Goal: Find specific page/section: Find specific page/section

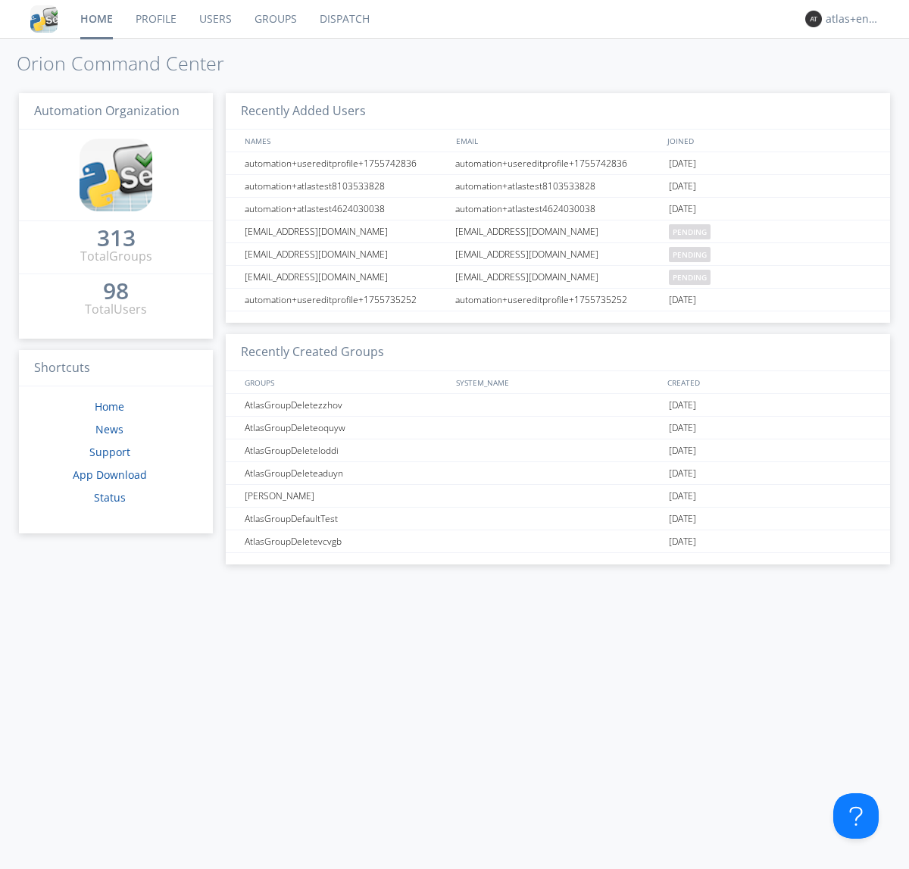
click at [343, 19] on link "Dispatch" at bounding box center [344, 19] width 73 height 38
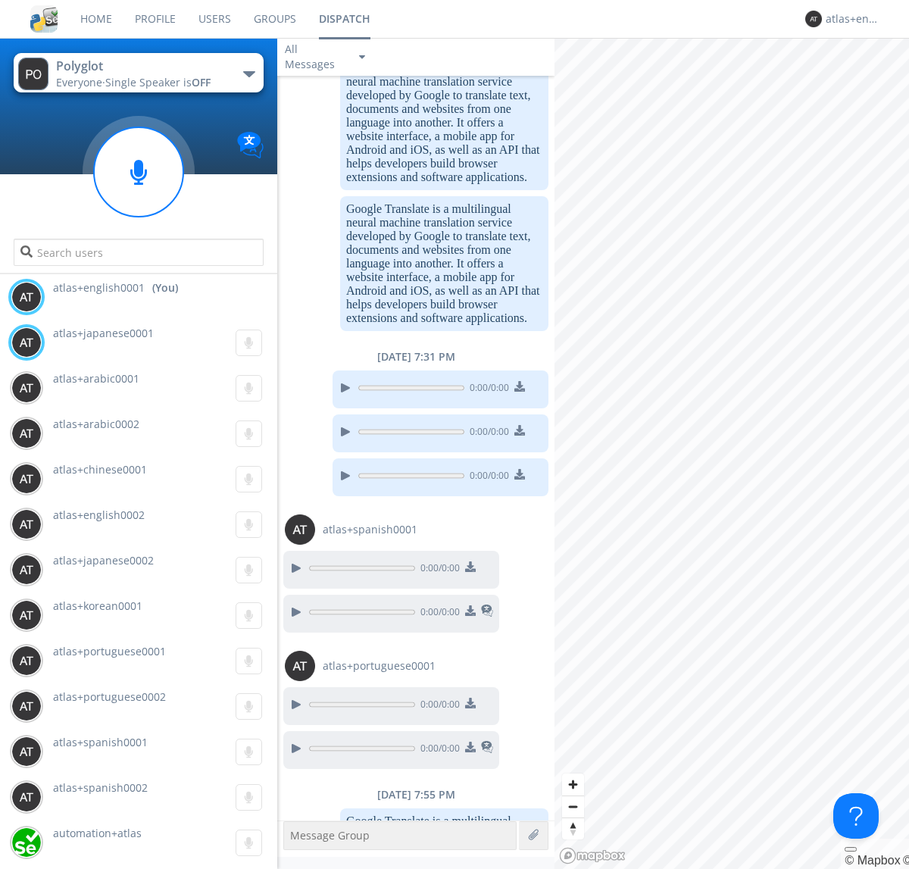
scroll to position [1304, 0]
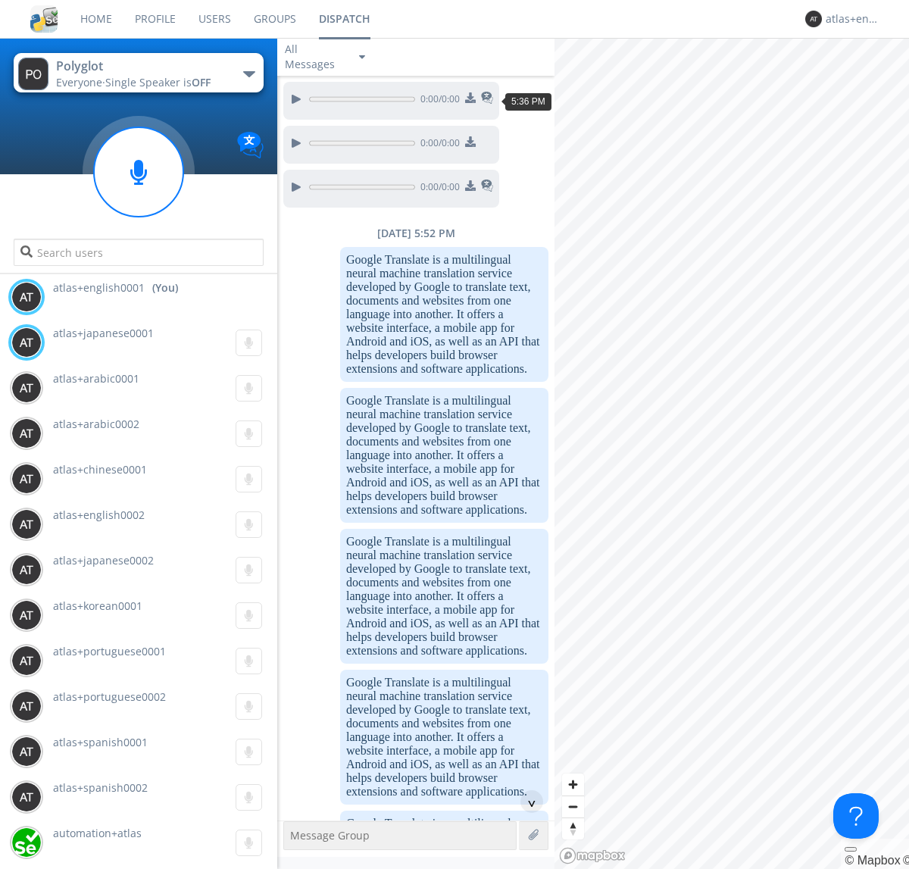
scroll to position [2362, 0]
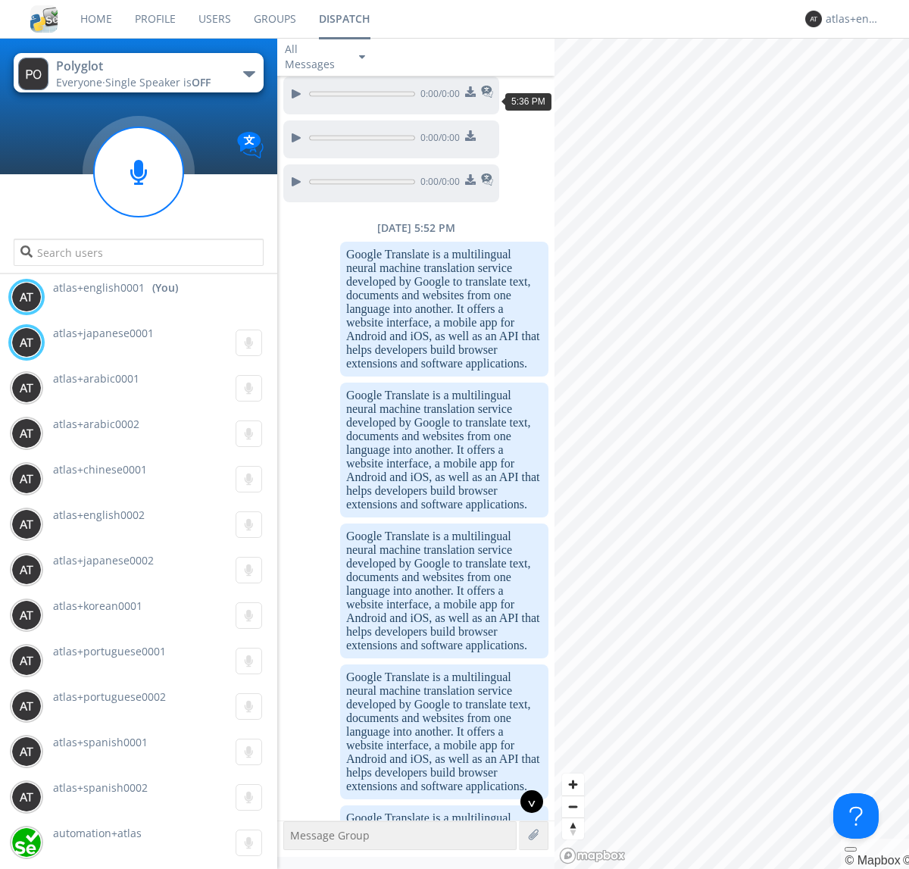
click at [526, 801] on div "^" at bounding box center [531, 801] width 23 height 23
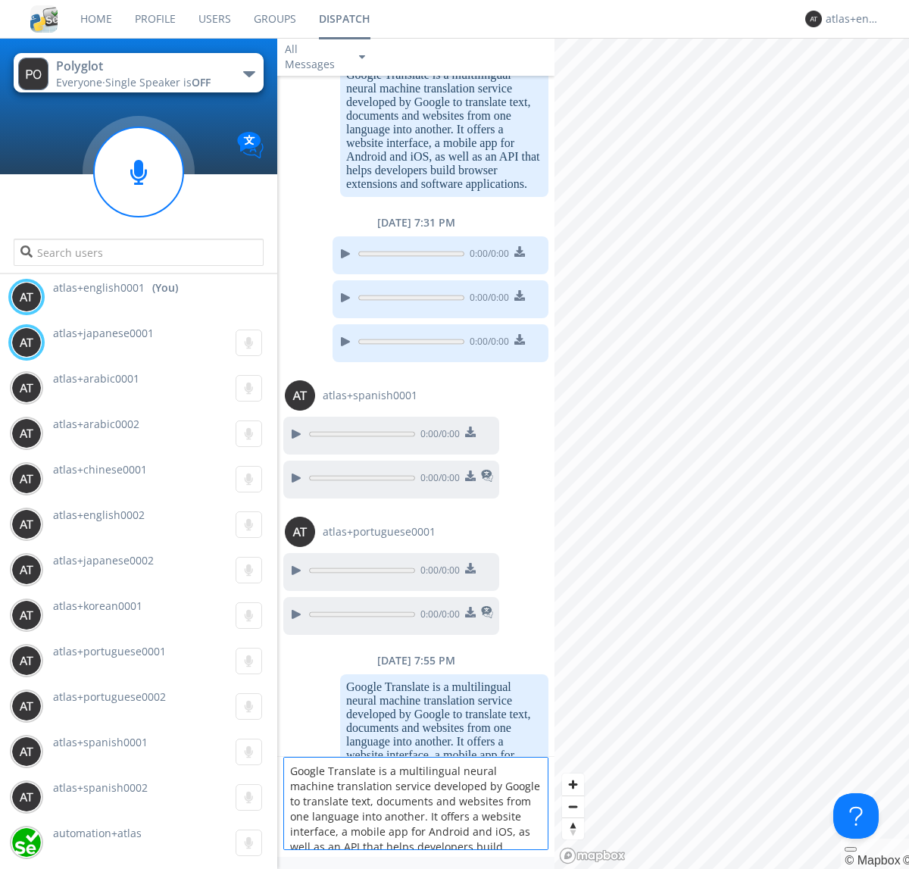
scroll to position [20, 0]
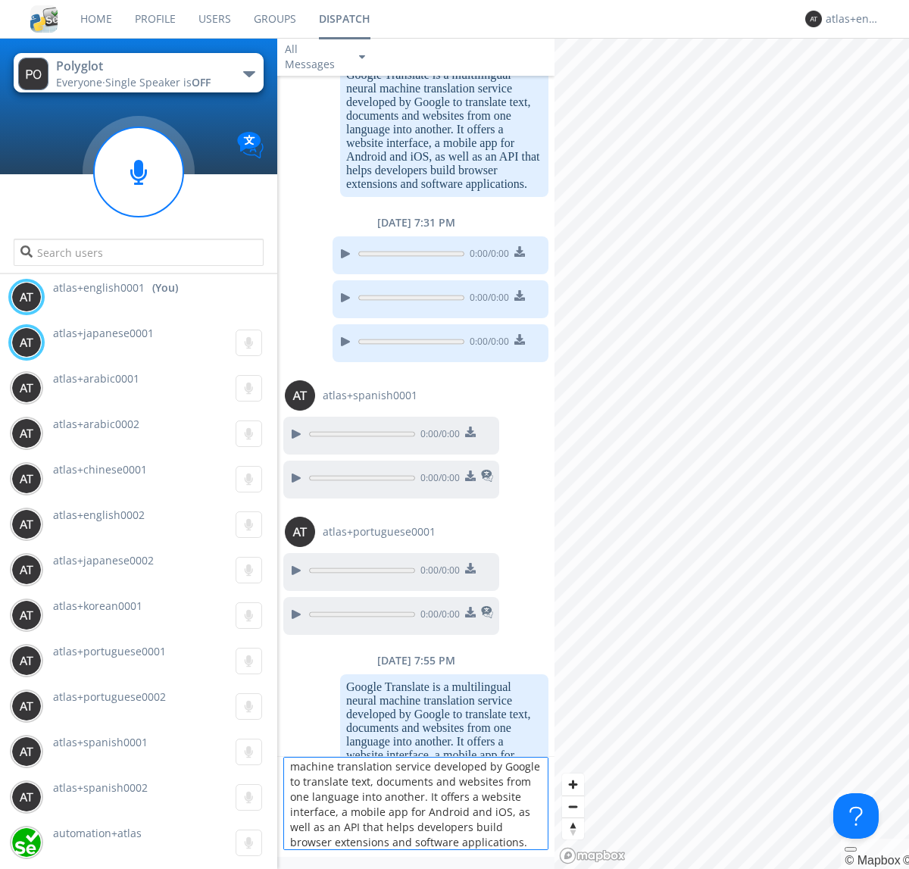
type textarea "Google Translate is a multilingual neural machine translation service developed…"
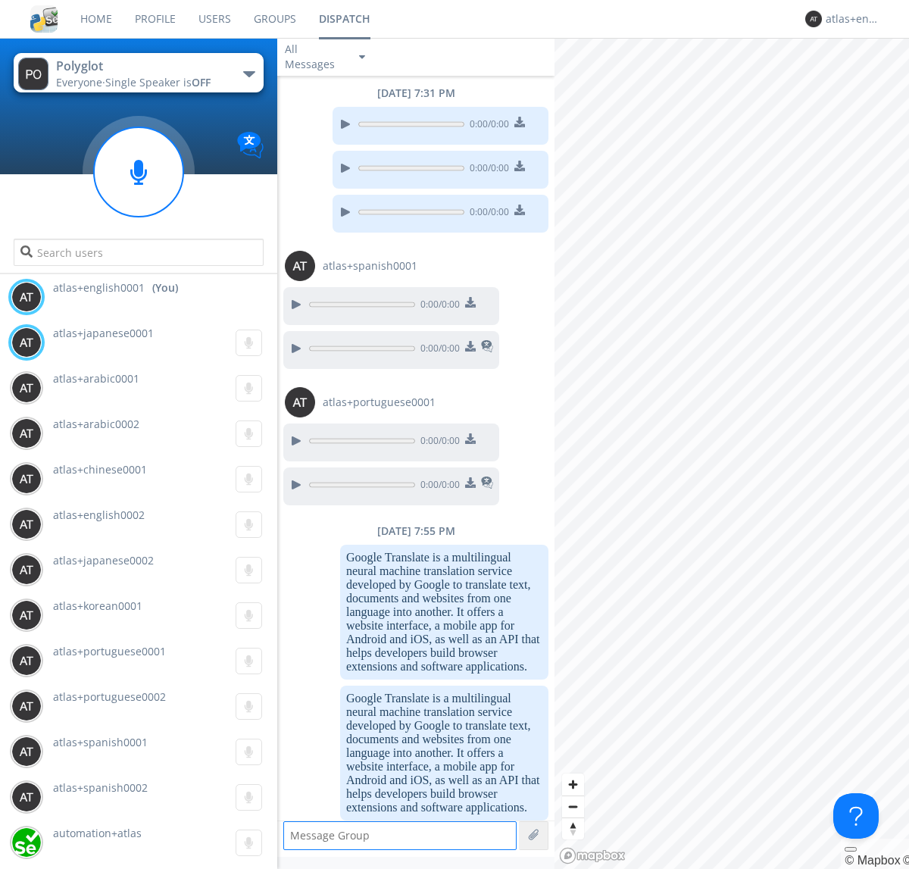
scroll to position [3692, 0]
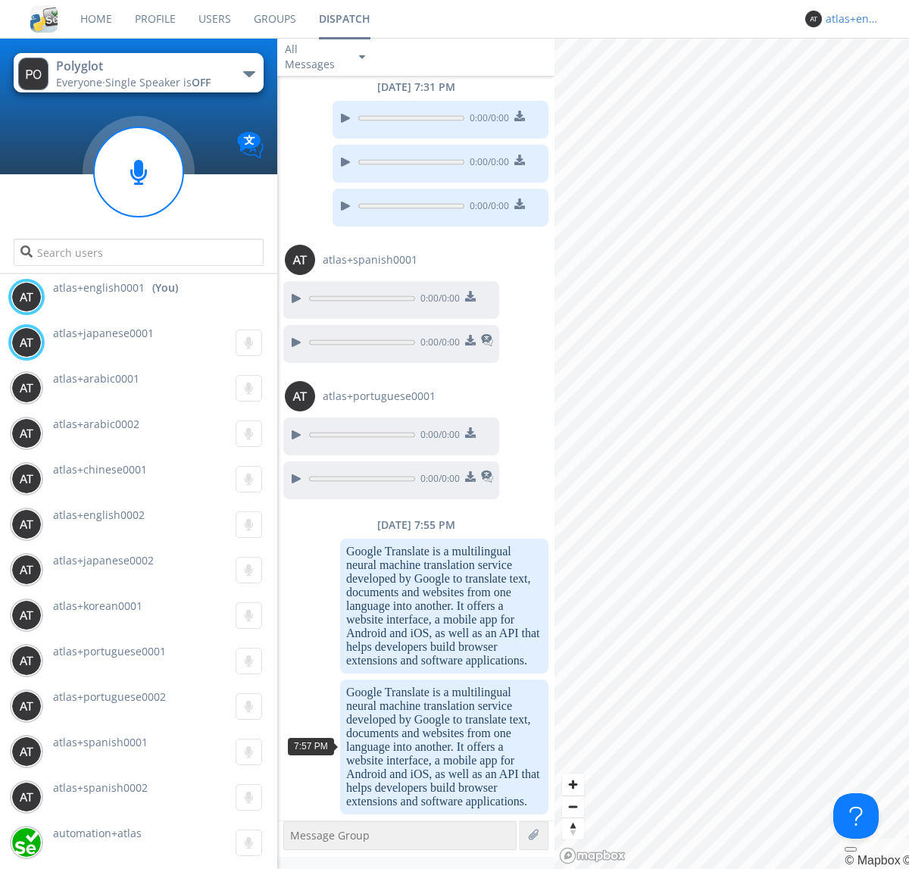
click at [850, 19] on div "atlas+english0001" at bounding box center [854, 18] width 57 height 15
